Goal: Consume media (video, audio)

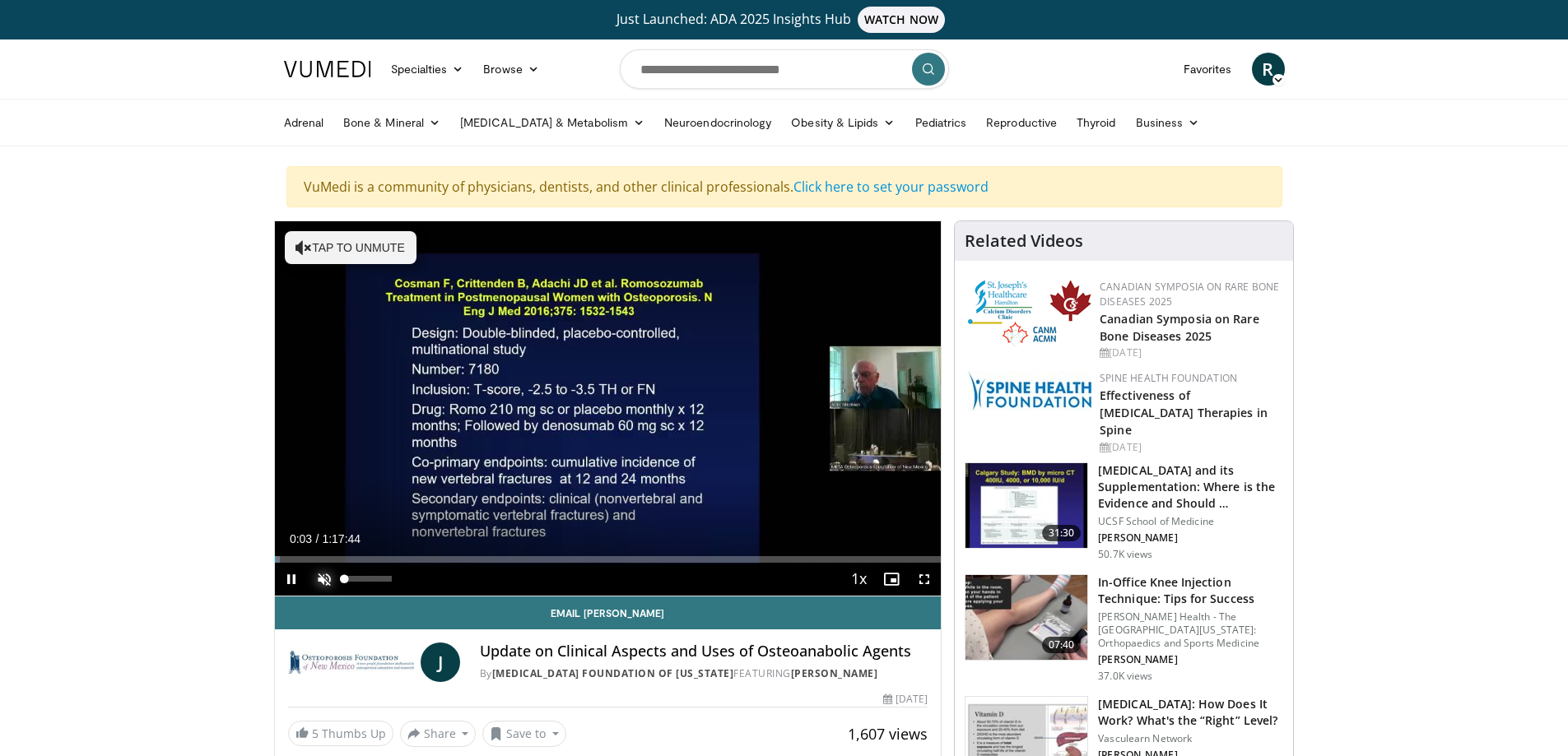
click at [320, 583] on span "Video Player" at bounding box center [323, 579] width 33 height 33
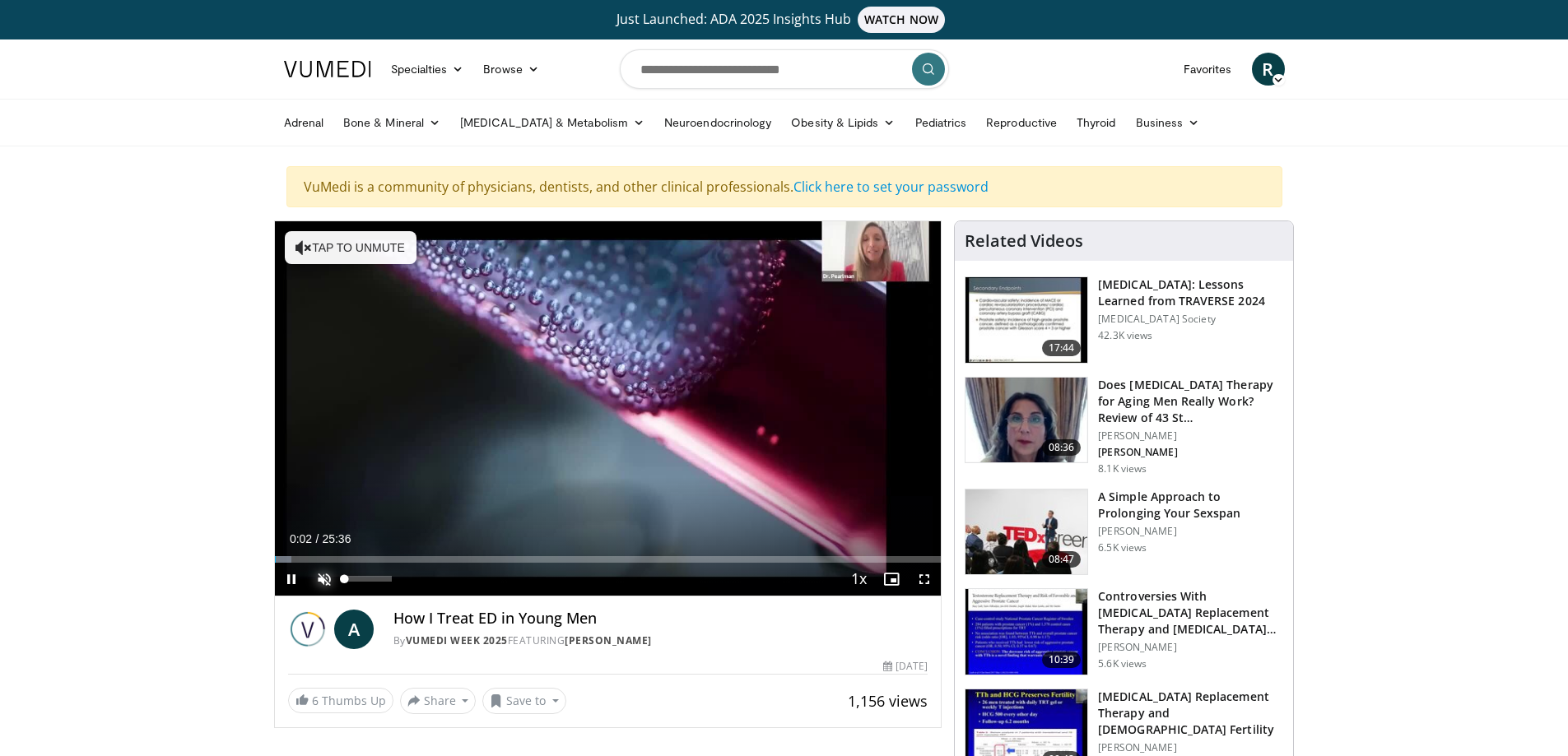
click at [327, 581] on span "Video Player" at bounding box center [323, 579] width 33 height 33
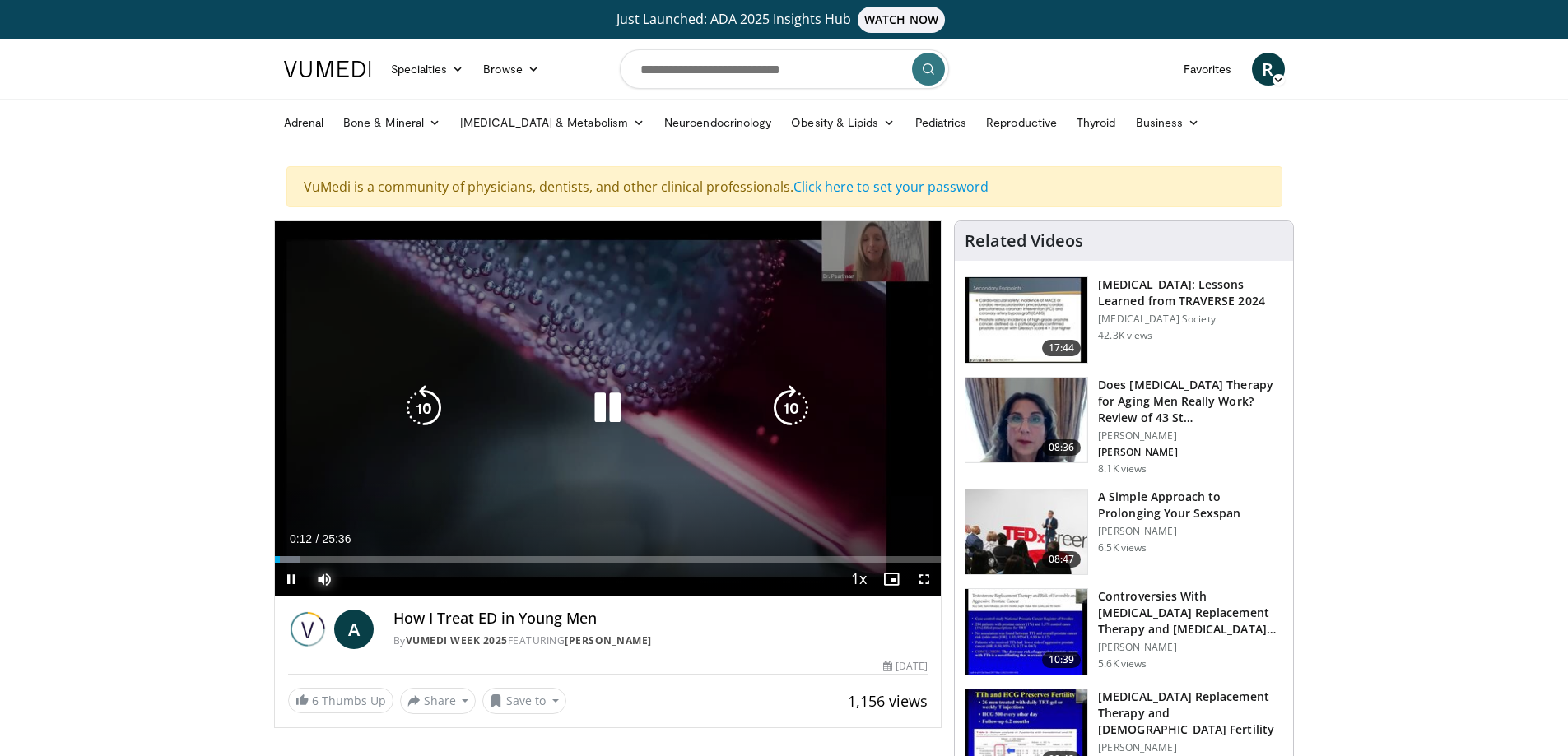
click at [339, 555] on div "Loaded : 3.87% 00:12 02:20" at bounding box center [608, 555] width 667 height 16
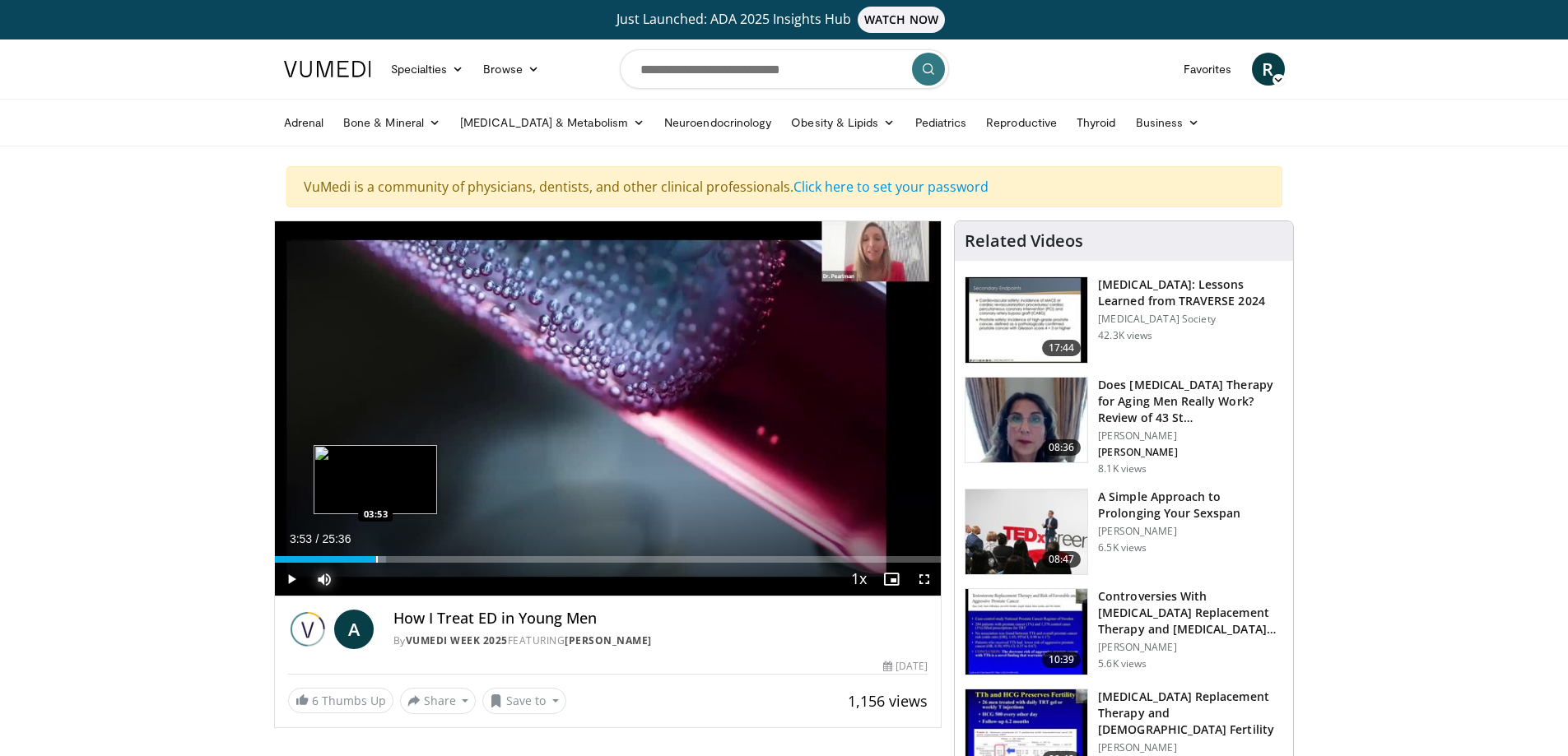
click at [375, 554] on div "Loaded : 16.78% 03:53 03:53" at bounding box center [608, 555] width 667 height 16
click at [391, 558] on div "Progress Bar" at bounding box center [392, 559] width 2 height 7
click at [417, 559] on div "Progress Bar" at bounding box center [417, 559] width 2 height 7
click at [444, 556] on div "Progress Bar" at bounding box center [445, 559] width 2 height 7
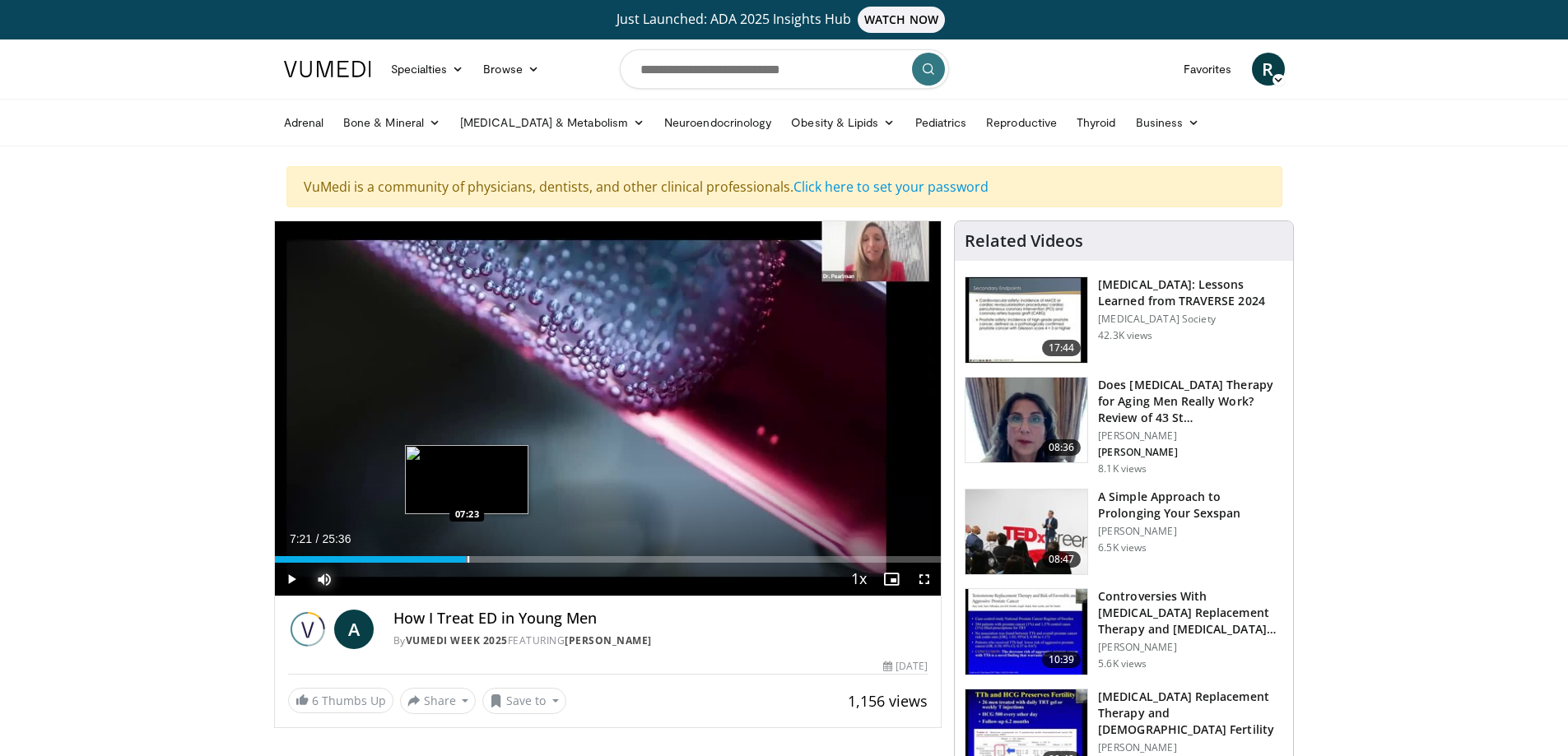
click at [468, 558] on div "Progress Bar" at bounding box center [469, 559] width 2 height 7
click at [499, 560] on div "Progress Bar" at bounding box center [500, 559] width 2 height 7
click at [521, 559] on div "Progress Bar" at bounding box center [522, 559] width 2 height 7
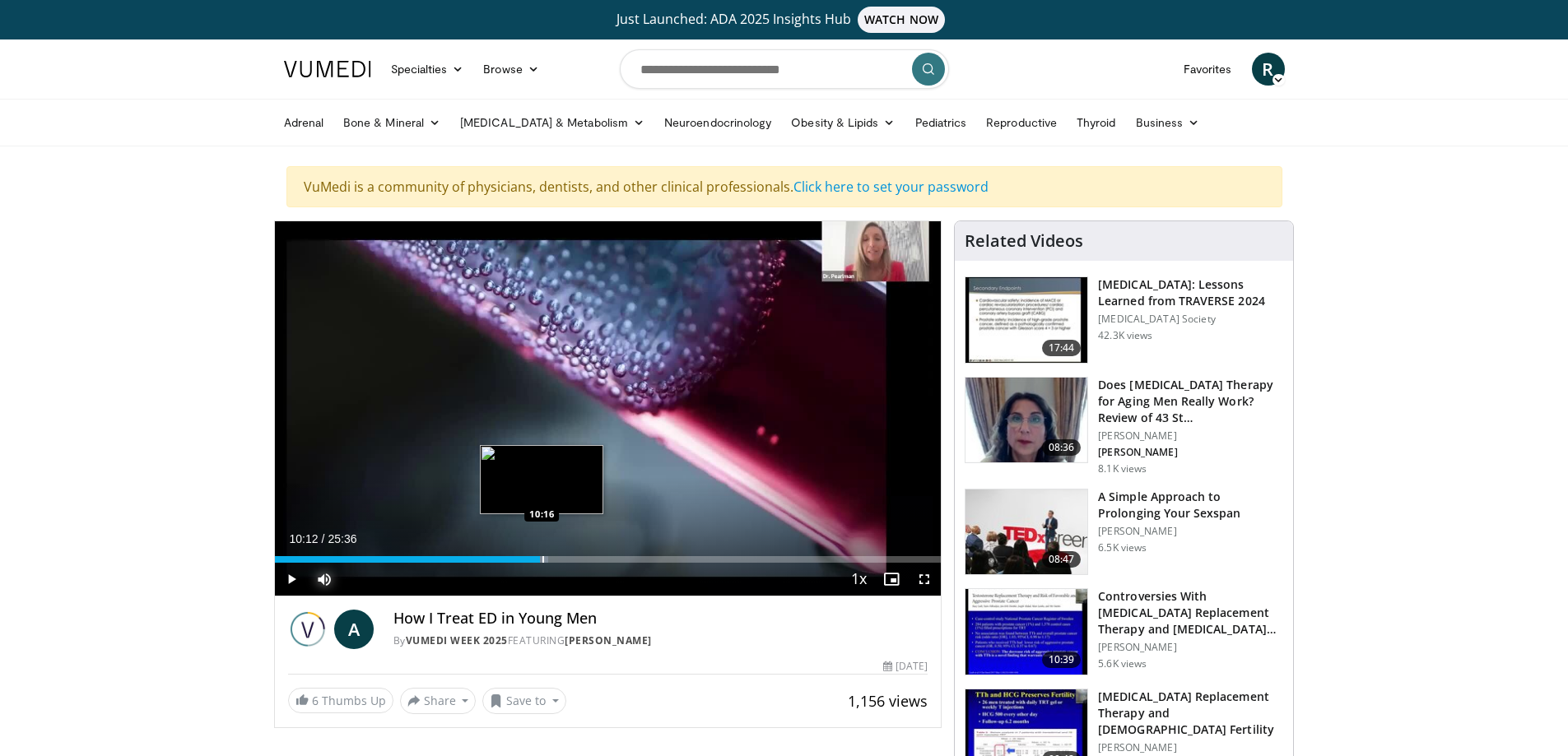
click at [540, 557] on div "Progress Bar" at bounding box center [526, 559] width 41 height 7
click at [561, 558] on div "Progress Bar" at bounding box center [562, 559] width 2 height 7
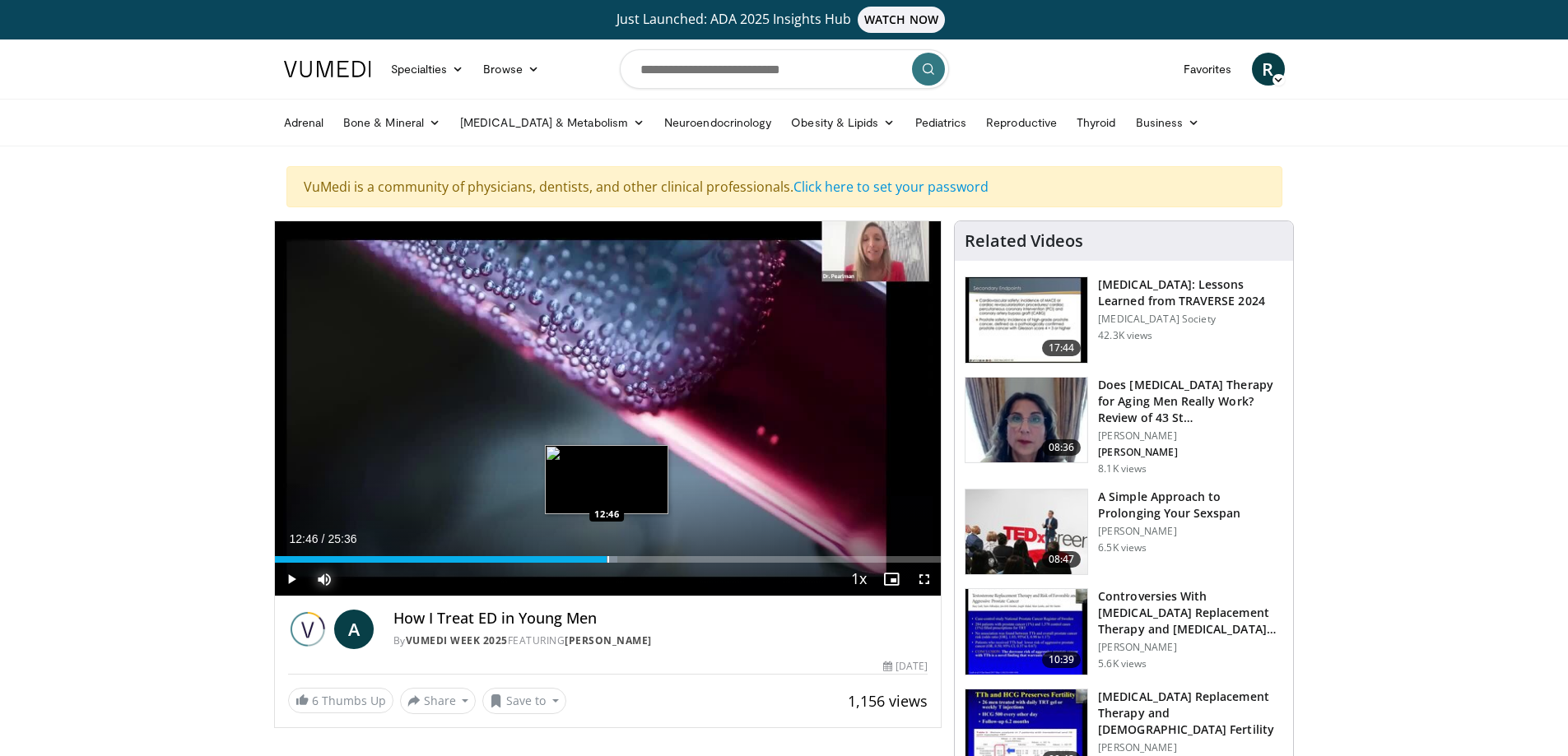
click at [607, 559] on div "Progress Bar" at bounding box center [608, 559] width 2 height 7
click at [621, 559] on div "Progress Bar" at bounding box center [622, 559] width 2 height 7
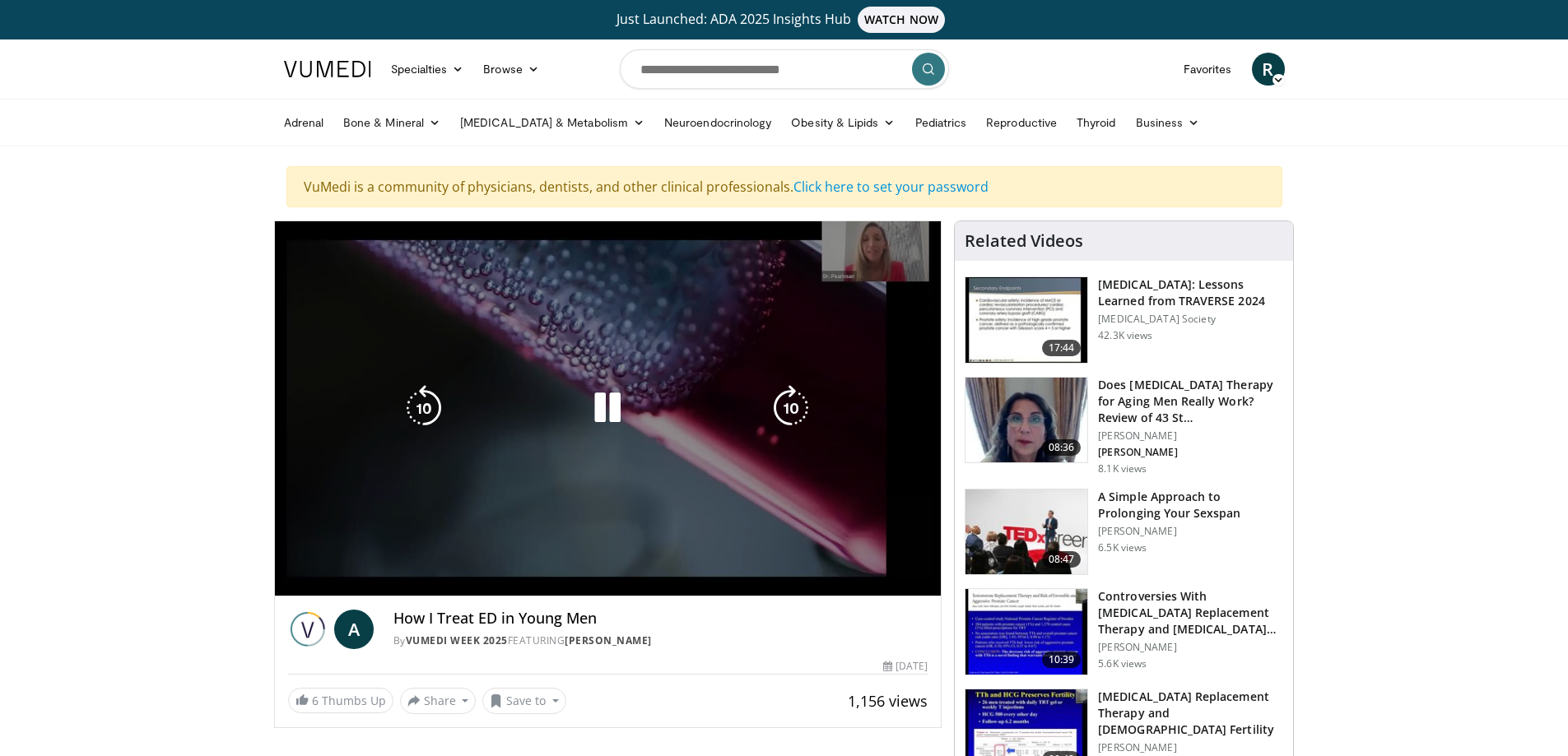
click at [640, 559] on video-js "**********" at bounding box center [608, 408] width 667 height 375
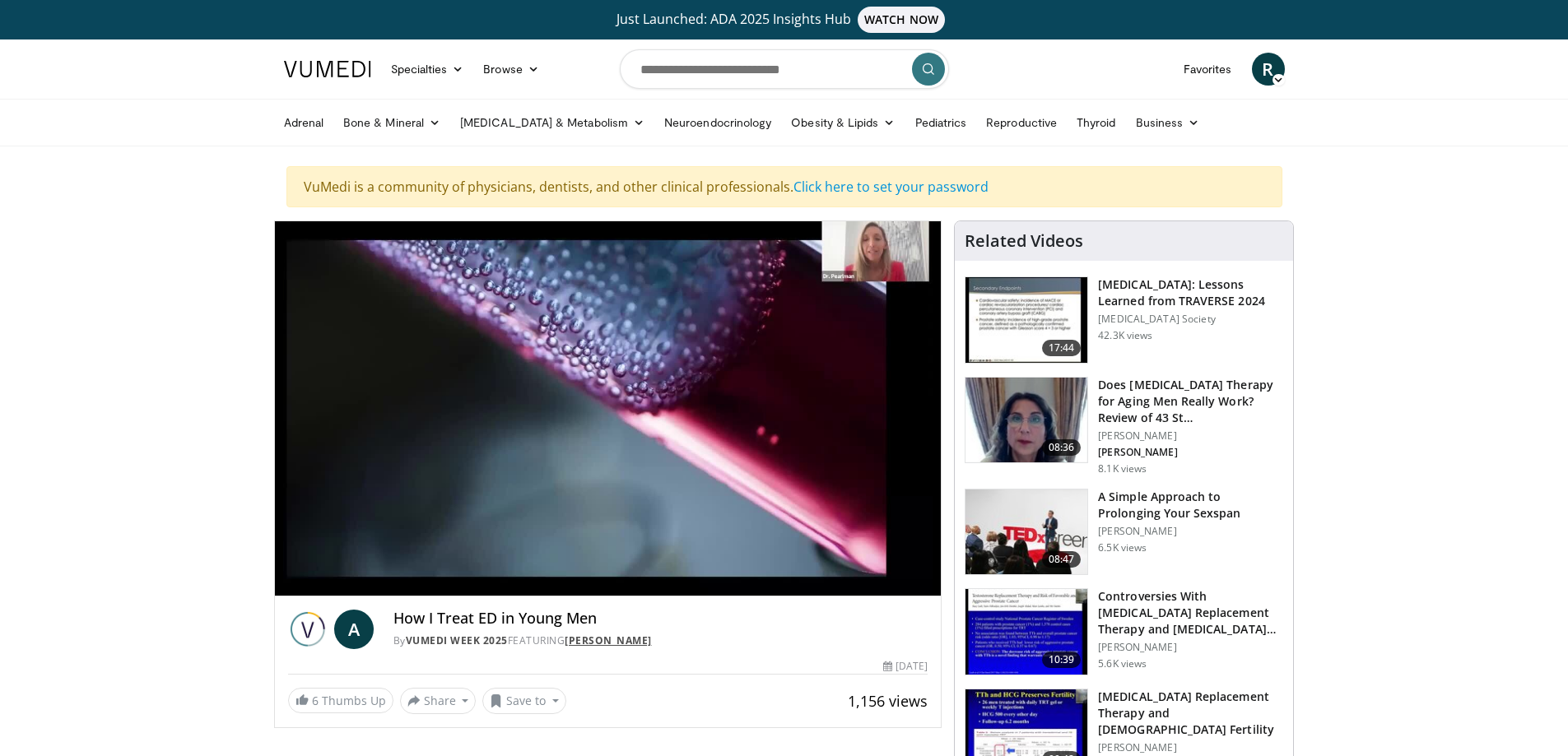
click at [622, 641] on link "[PERSON_NAME]" at bounding box center [608, 641] width 88 height 14
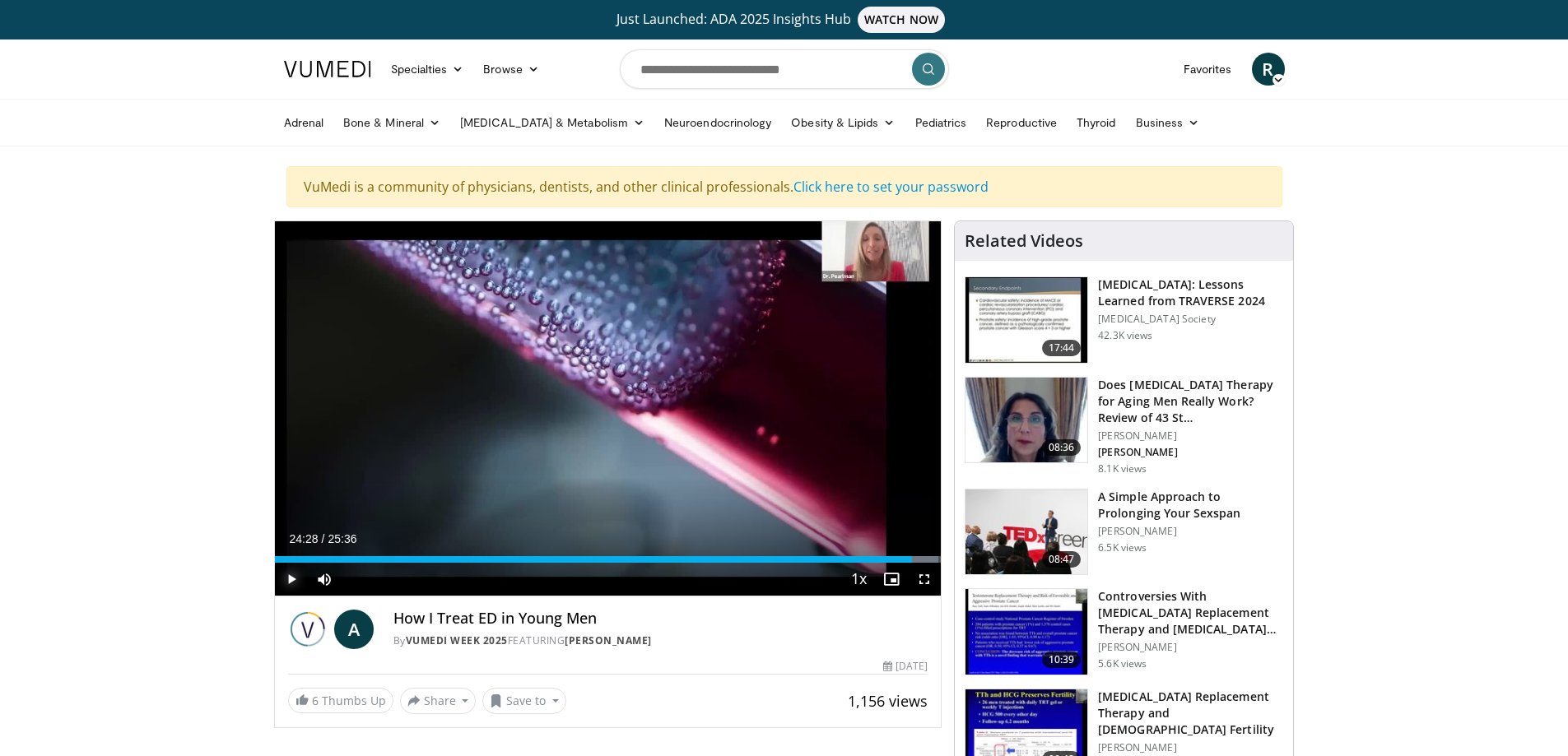
click at [287, 578] on span "Video Player" at bounding box center [291, 579] width 33 height 33
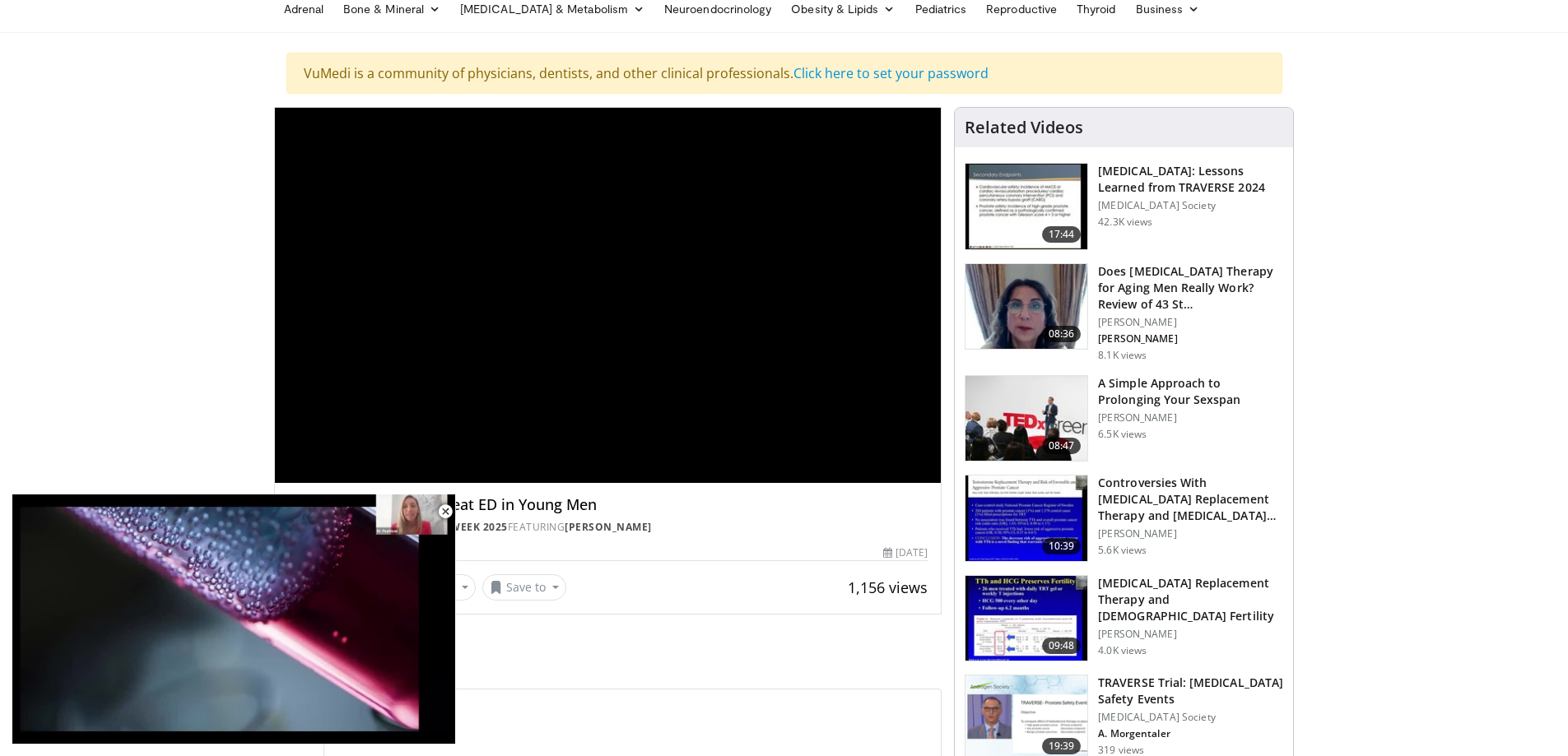
scroll to position [329, 0]
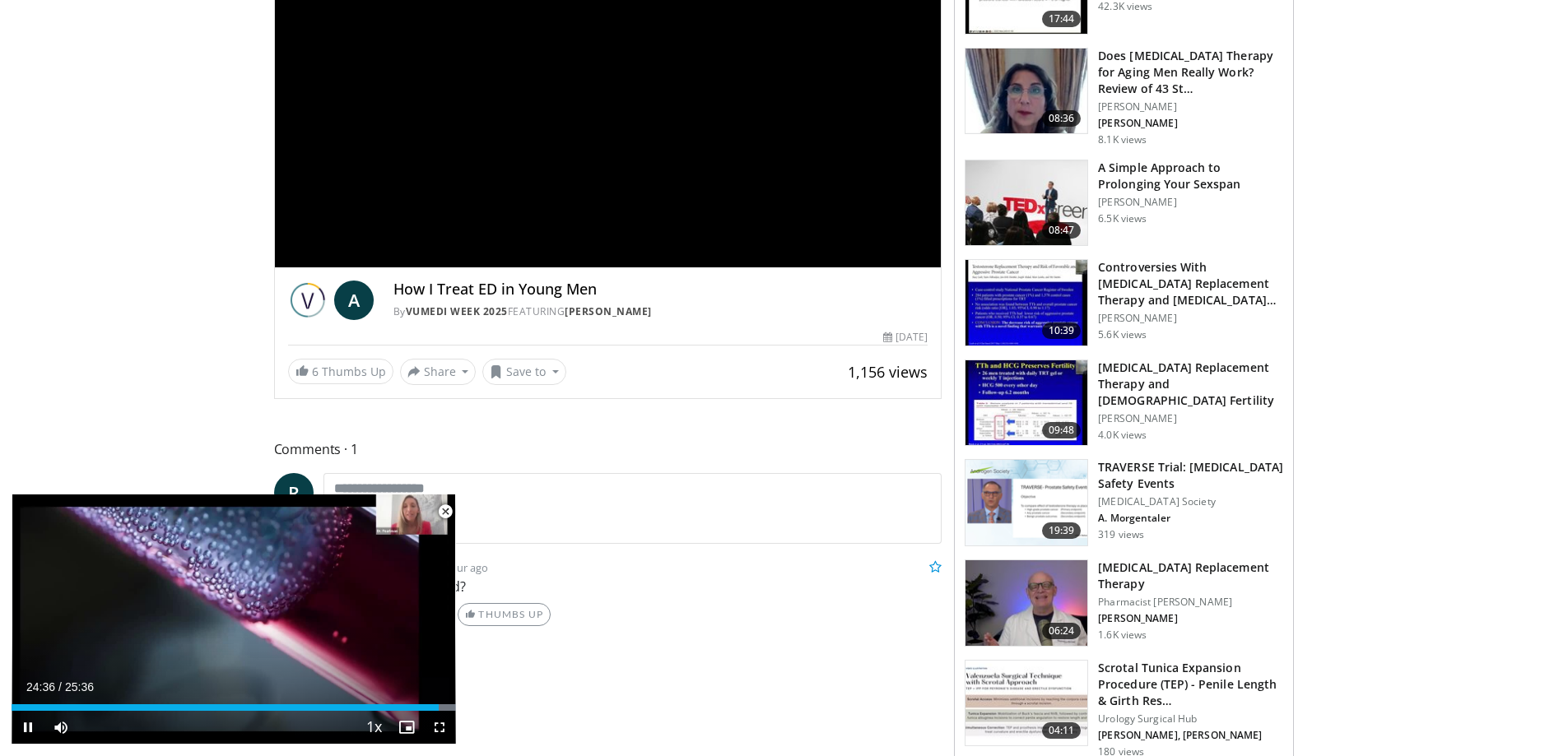
click at [445, 511] on span "Video Player" at bounding box center [445, 511] width 33 height 33
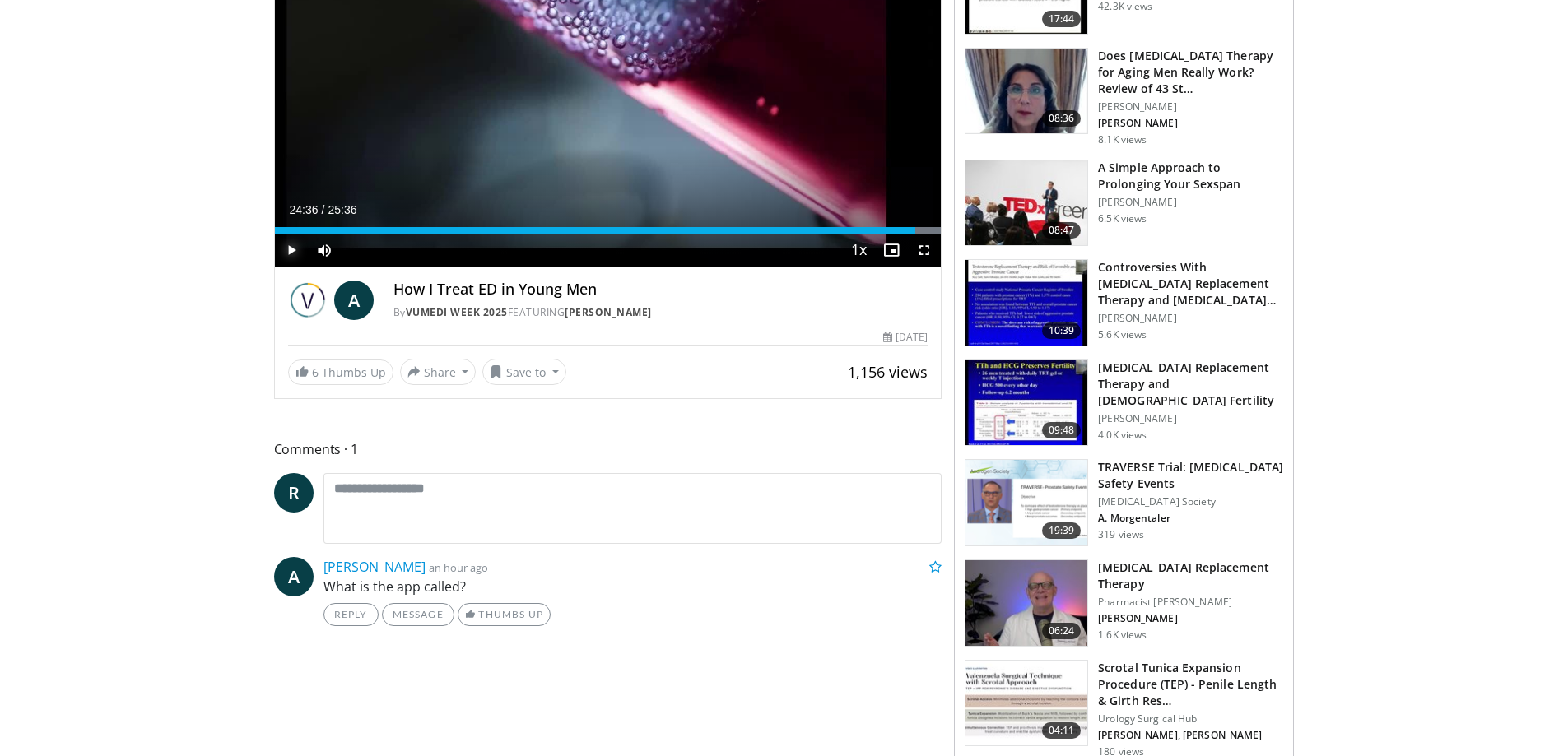
click at [289, 247] on span "Video Player" at bounding box center [291, 250] width 33 height 33
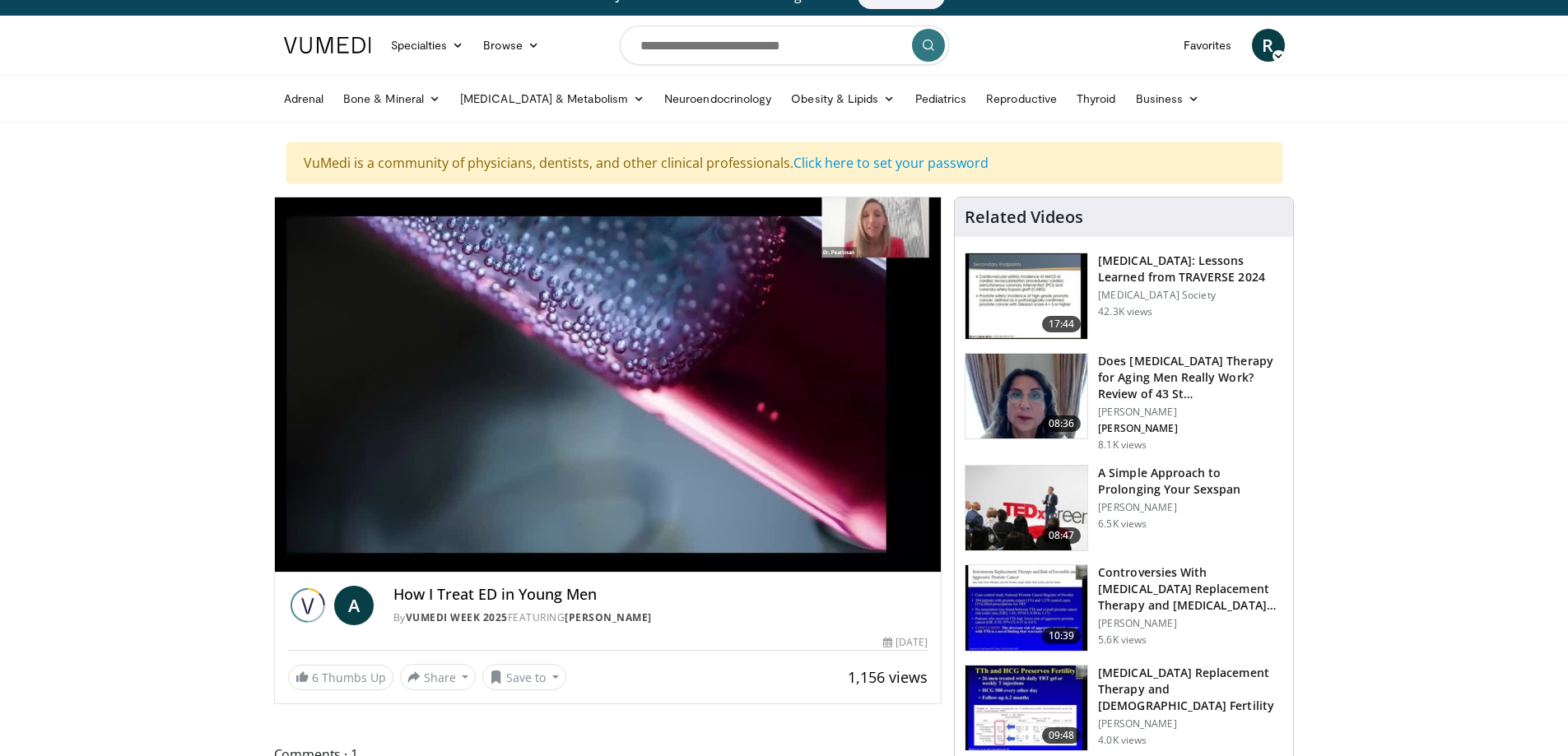
scroll to position [0, 0]
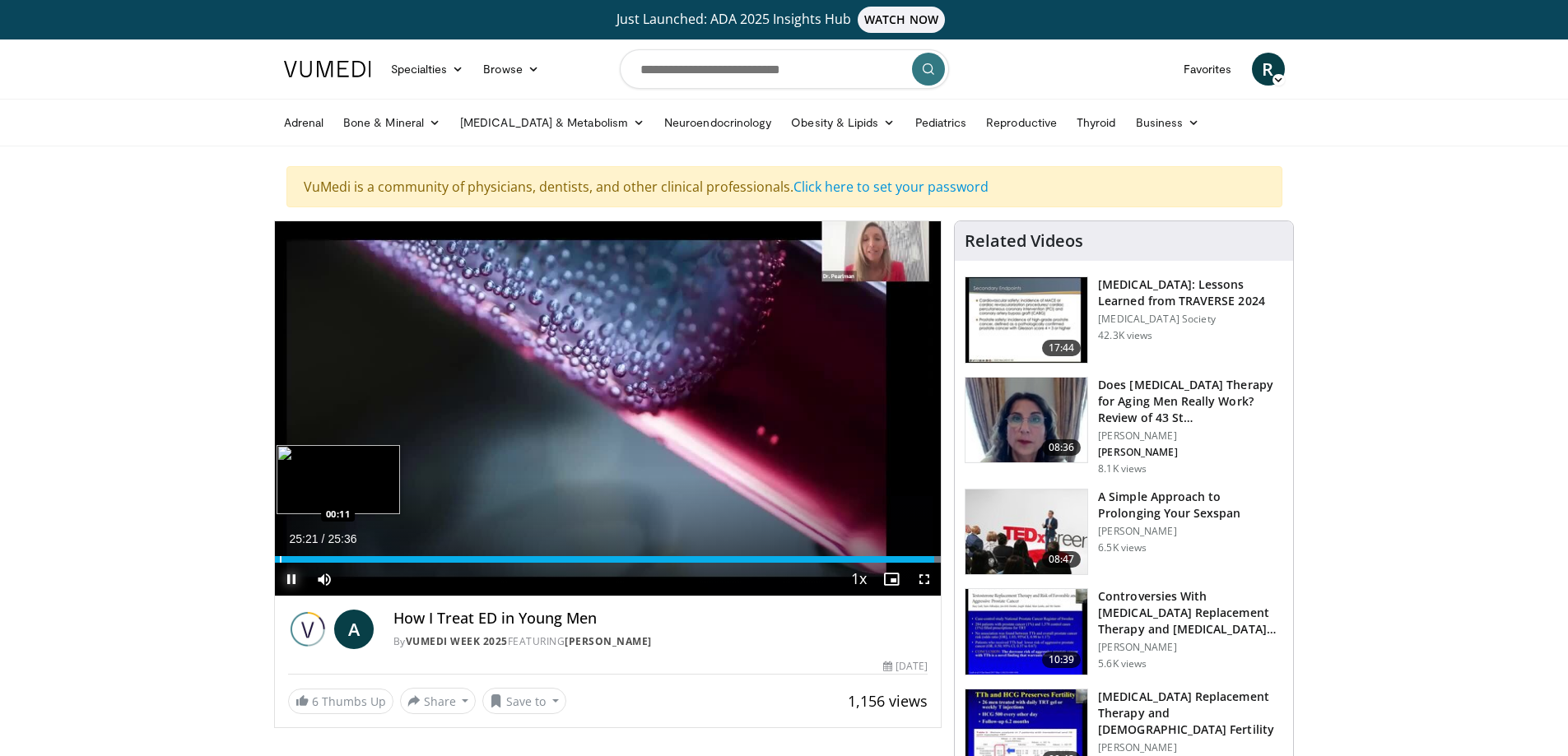
click at [280, 556] on div "Progress Bar" at bounding box center [281, 559] width 2 height 7
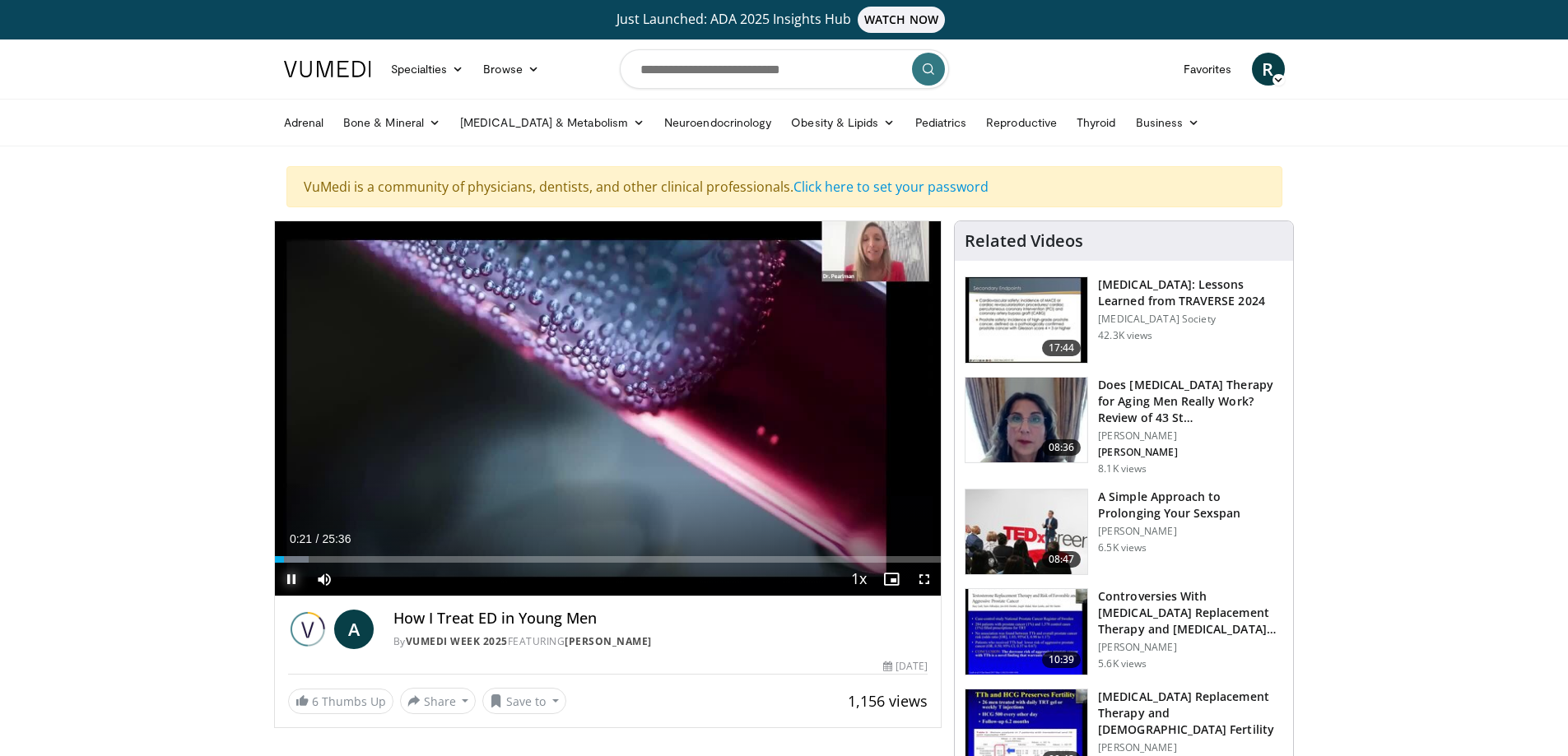
click at [287, 582] on span "Video Player" at bounding box center [291, 579] width 33 height 33
